Goal: Check status: Check status

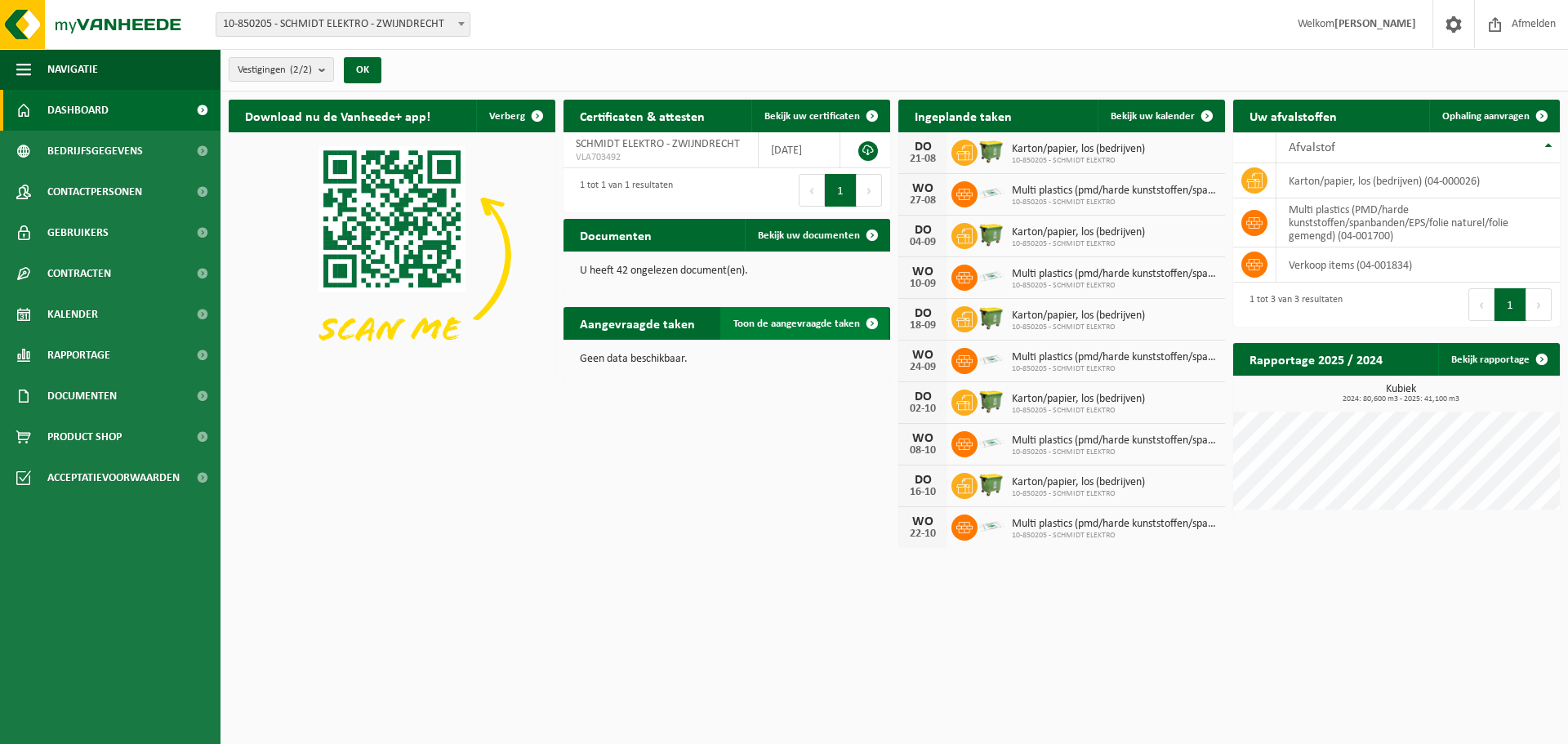
click at [871, 318] on span at bounding box center [872, 323] width 33 height 33
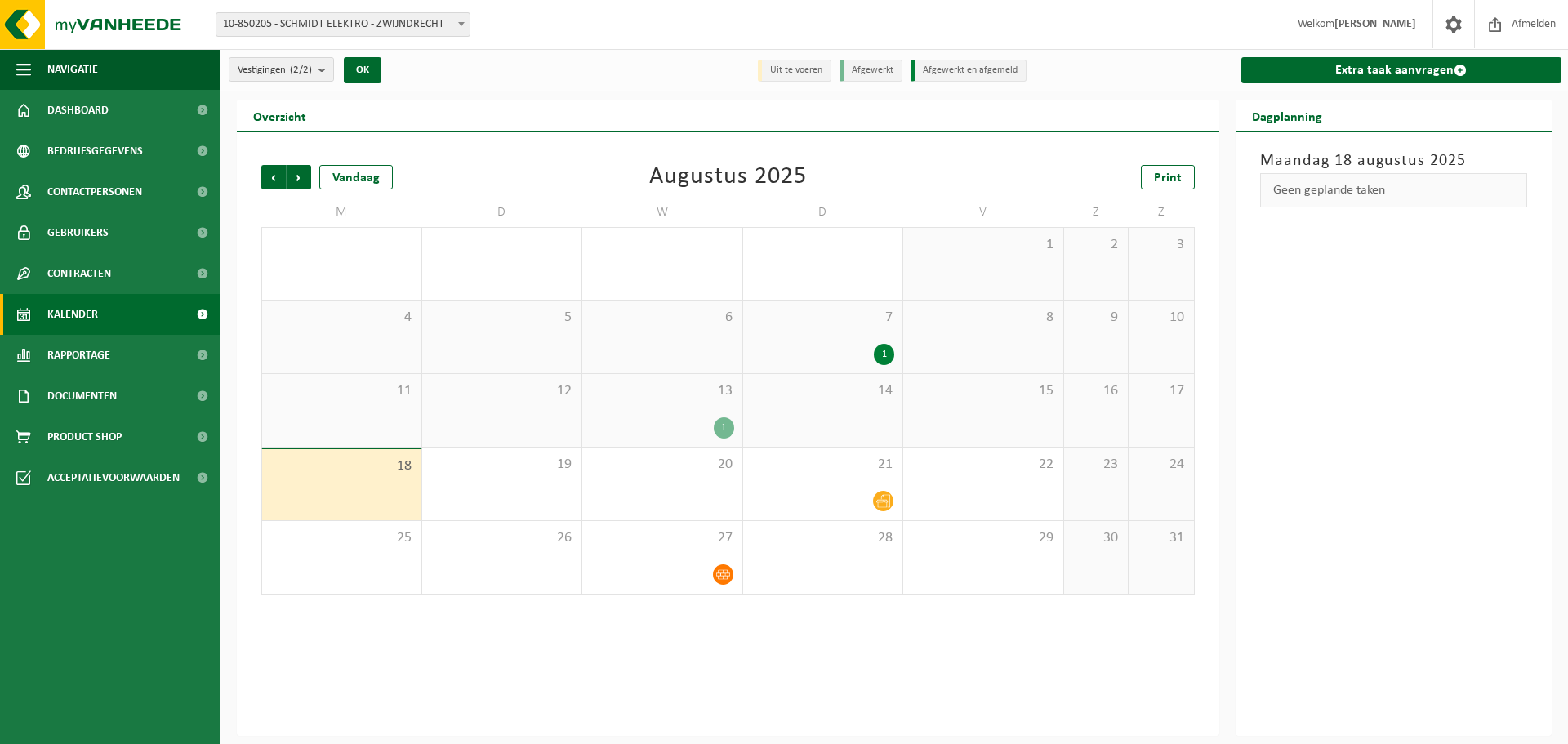
click at [731, 424] on div "1" at bounding box center [724, 428] width 20 height 21
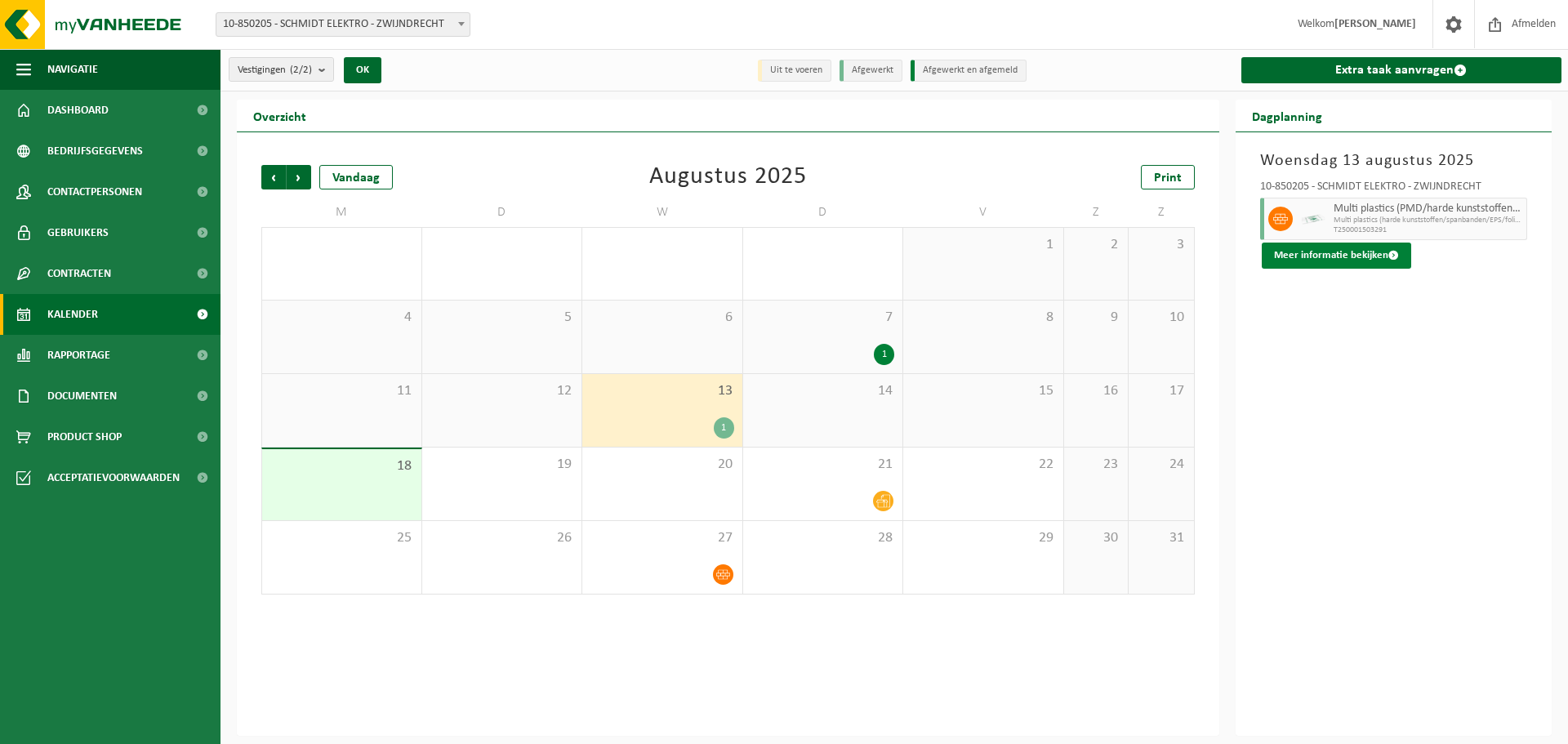
click at [1389, 252] on span at bounding box center [1394, 255] width 11 height 11
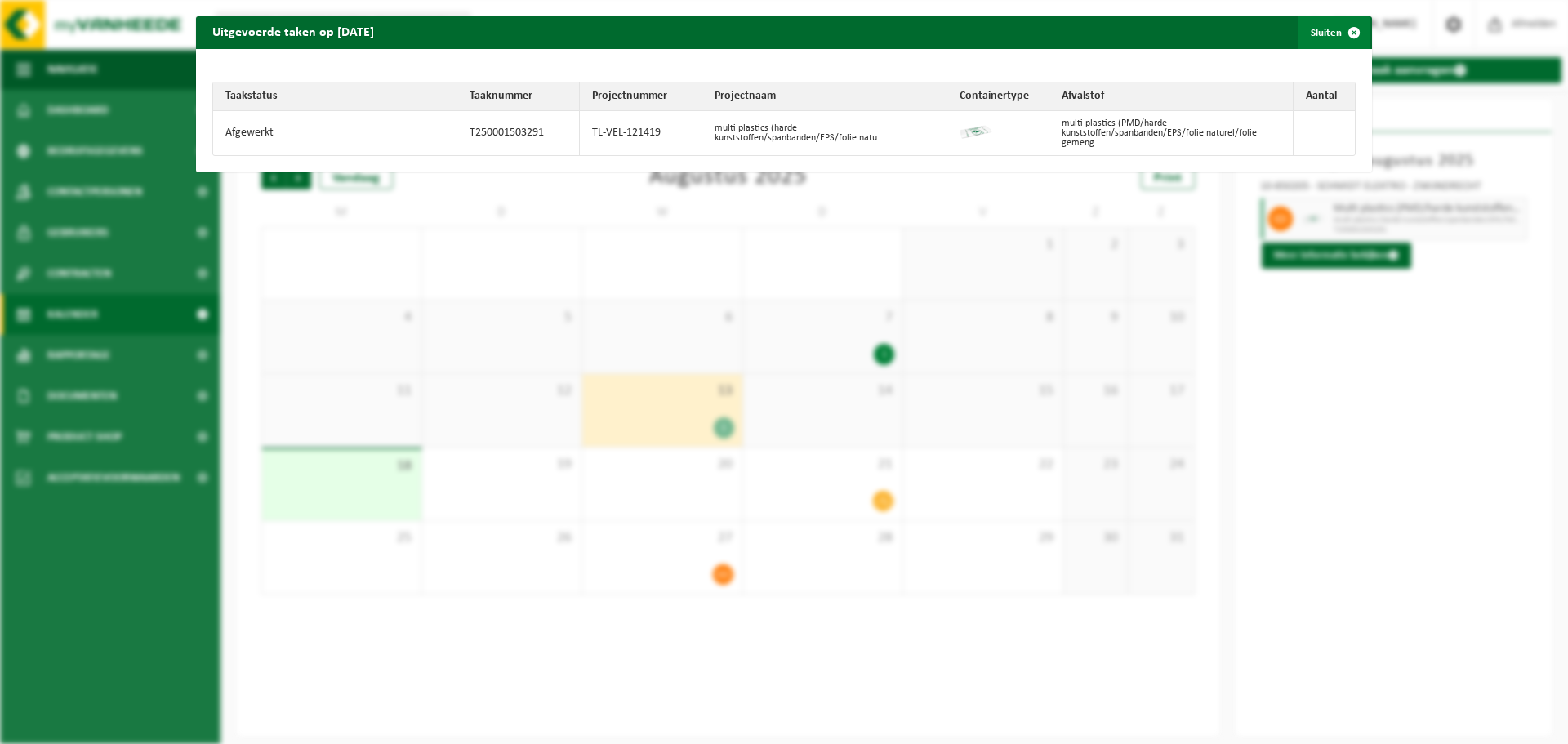
click at [1342, 33] on span "button" at bounding box center [1355, 33] width 33 height 33
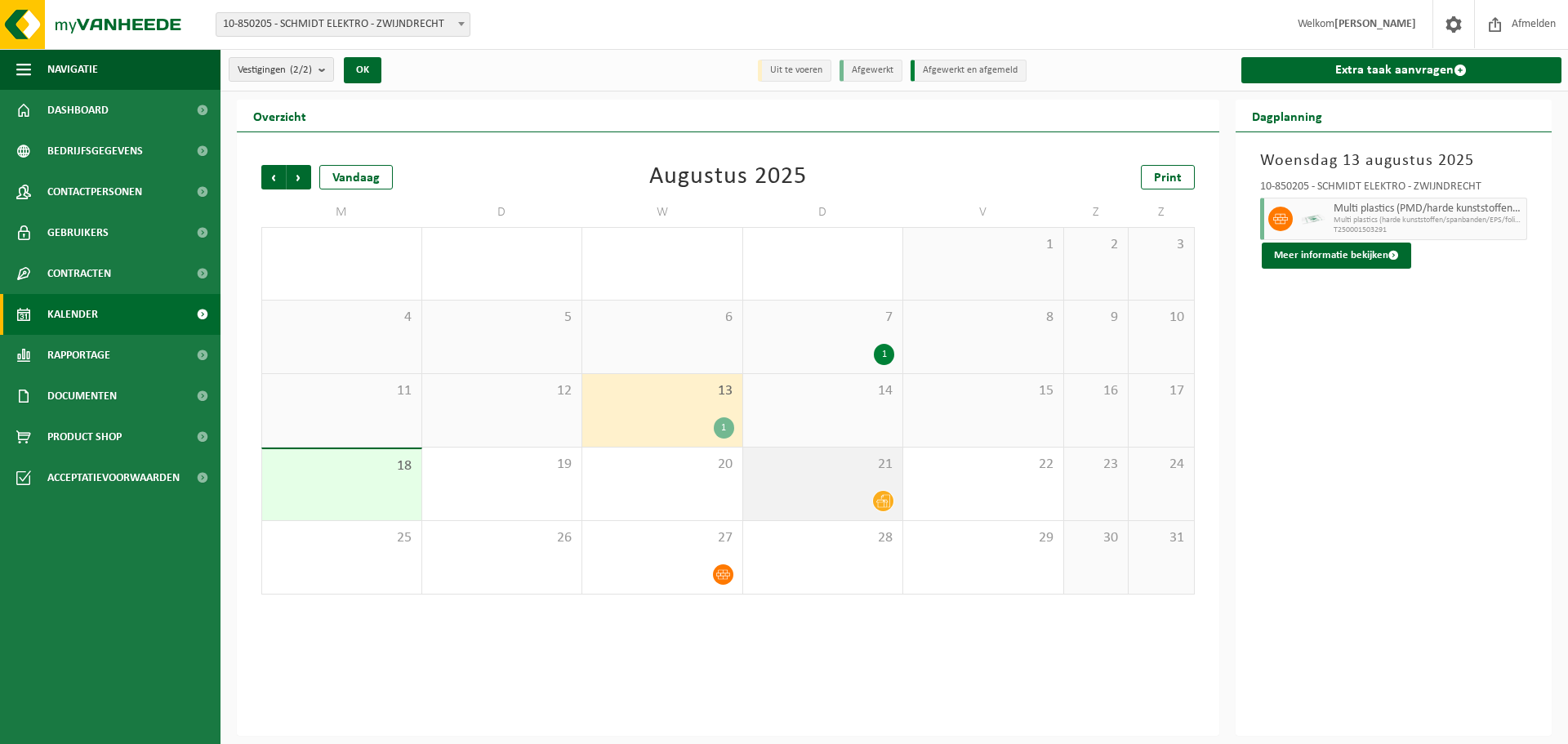
click at [876, 498] on span at bounding box center [883, 501] width 20 height 20
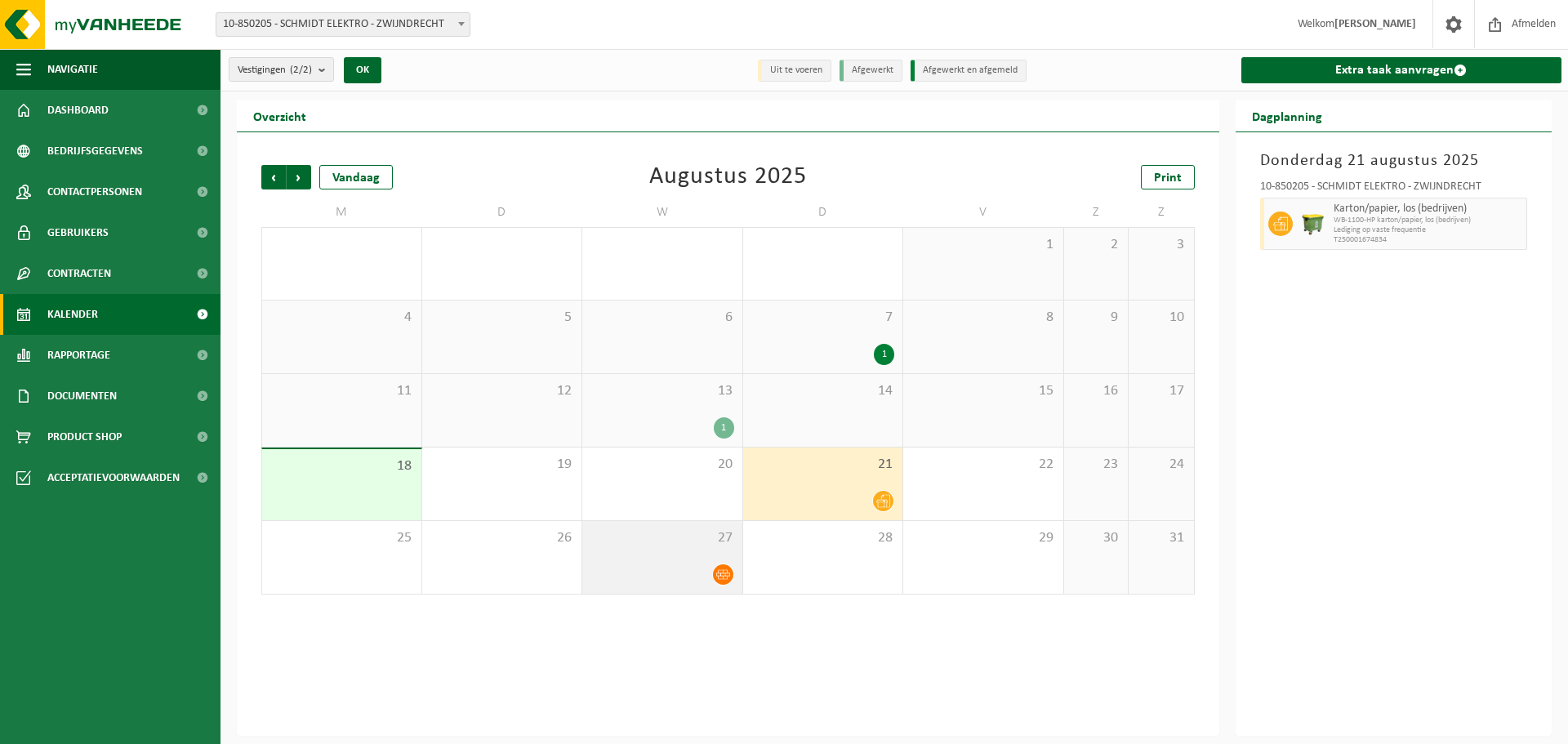
click at [720, 571] on icon at bounding box center [723, 575] width 13 height 13
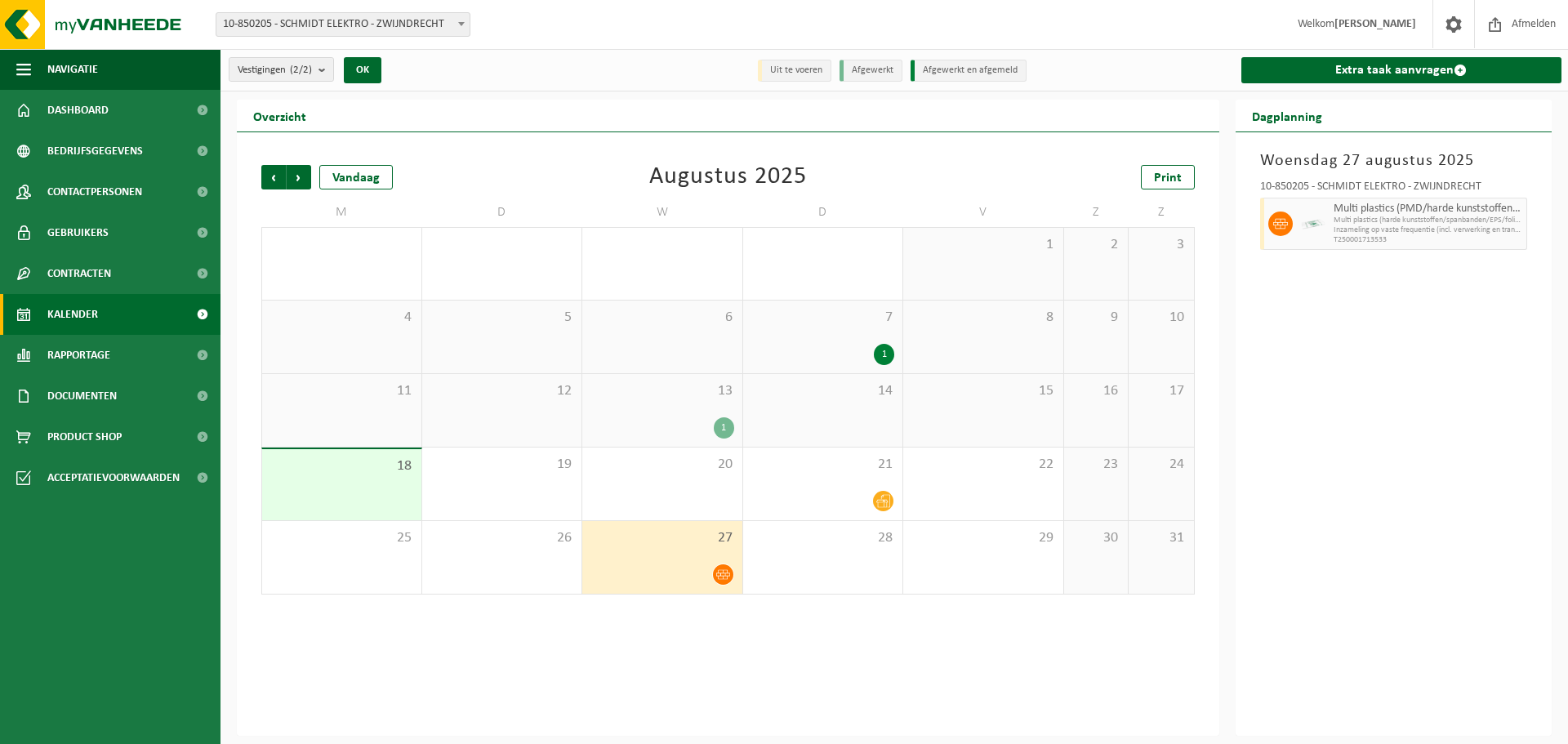
click at [722, 425] on div "1" at bounding box center [724, 428] width 20 height 21
